Goal: Transaction & Acquisition: Download file/media

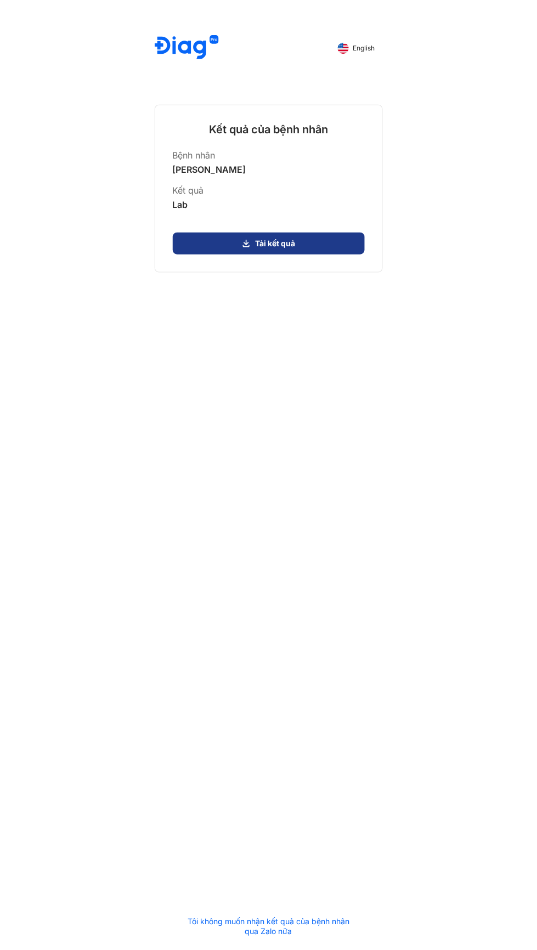
click at [332, 242] on button "Tải kết quả" at bounding box center [269, 244] width 192 height 22
click at [270, 243] on button "Tải kết quả" at bounding box center [269, 244] width 192 height 22
click at [345, 242] on button "Tải kết quả" at bounding box center [269, 244] width 192 height 22
